Goal: Transaction & Acquisition: Purchase product/service

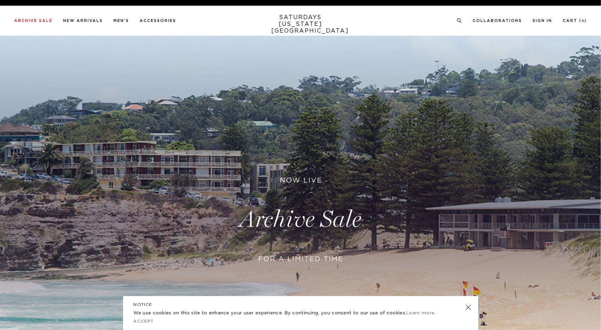
click at [368, 26] on div "Archive Sale Men's Tees Shirts Shorts Swim Knitwear Pants Sweats Women's" at bounding box center [300, 21] width 601 height 30
click at [352, 70] on link at bounding box center [300, 220] width 601 height 368
